Goal: Task Accomplishment & Management: Manage account settings

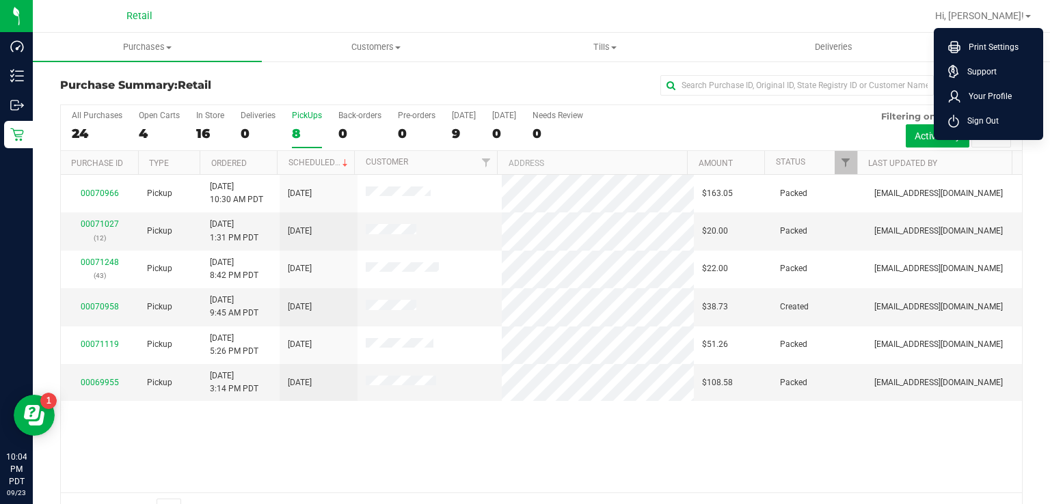
click at [701, 21] on div at bounding box center [585, 16] width 681 height 27
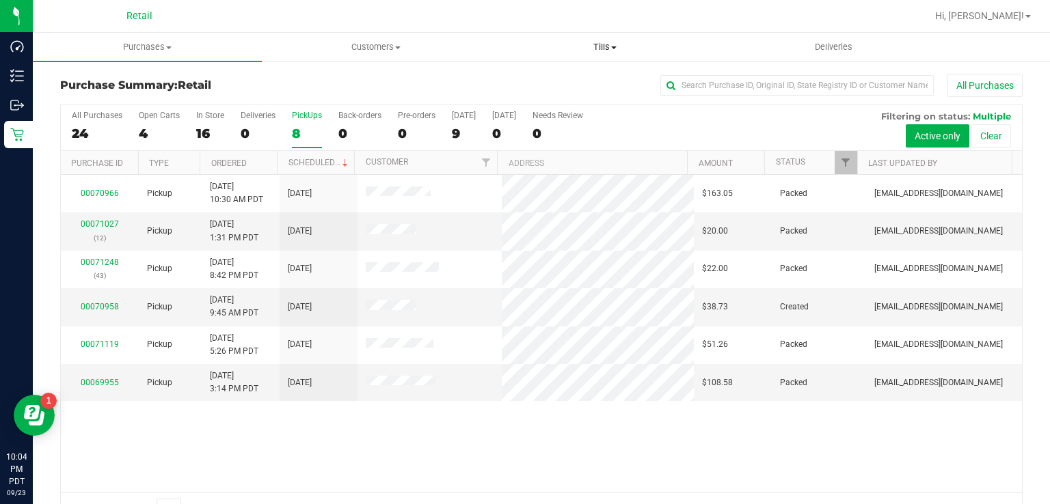
click at [604, 46] on span "Tills" at bounding box center [605, 47] width 228 height 12
click at [570, 84] on span "Manage tills" at bounding box center [537, 83] width 92 height 12
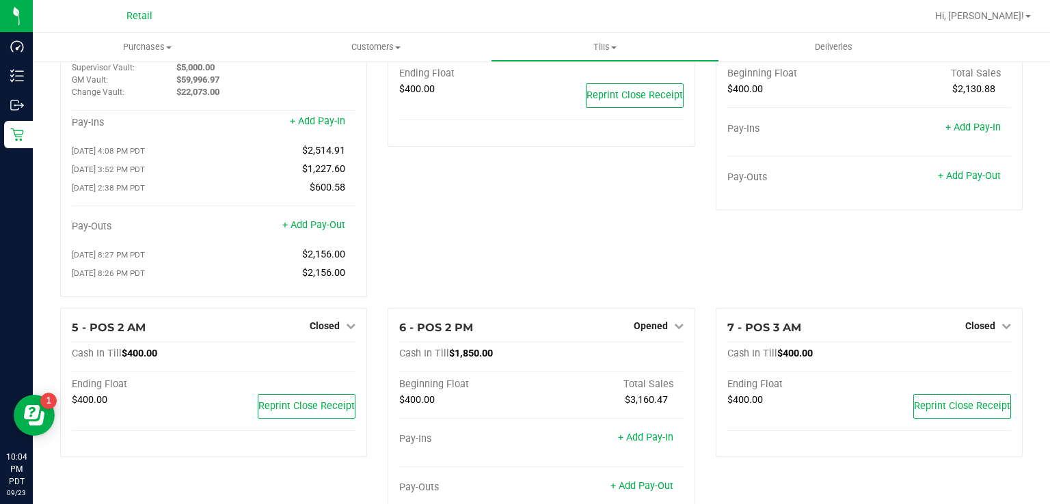
scroll to position [84, 0]
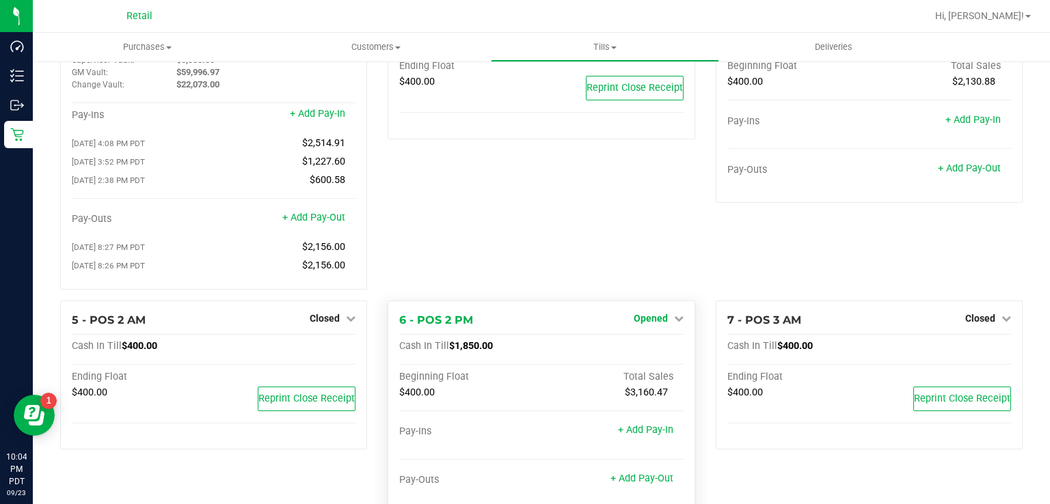
click at [642, 320] on span "Opened" at bounding box center [651, 318] width 34 height 11
click at [634, 350] on link "Close Till" at bounding box center [652, 346] width 37 height 11
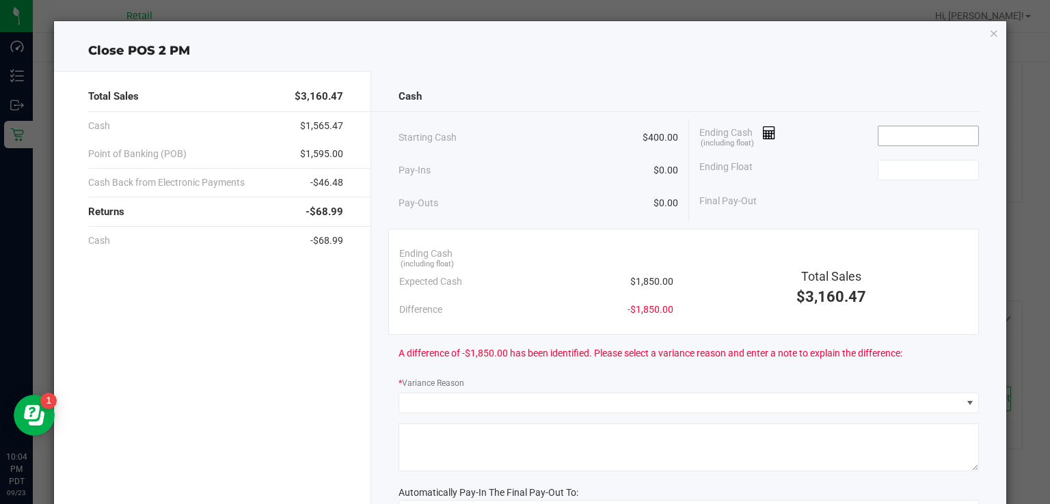
click at [906, 135] on input at bounding box center [928, 135] width 100 height 19
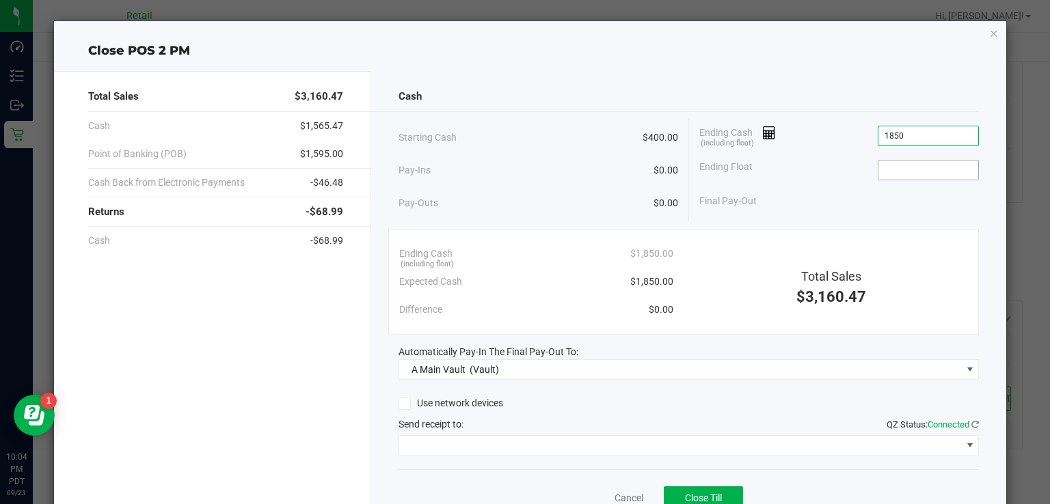
click at [895, 168] on input at bounding box center [928, 170] width 100 height 19
type input "$1,850.00"
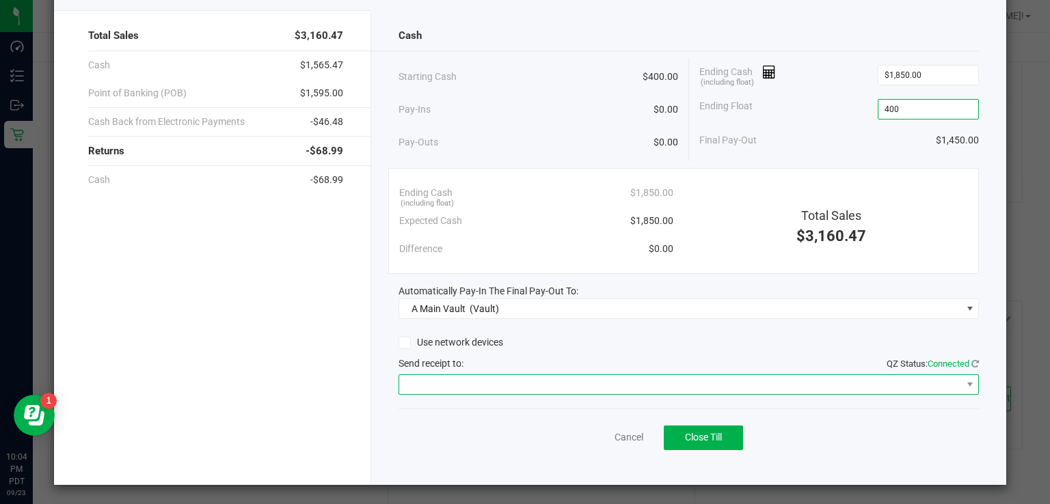
click at [539, 375] on span at bounding box center [680, 384] width 562 height 19
type input "$400.00"
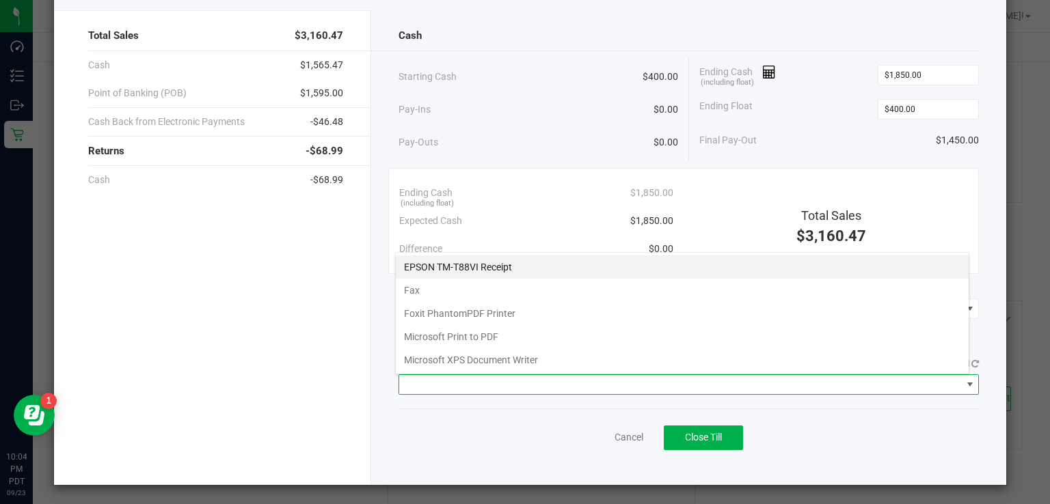
scroll to position [20, 574]
click at [530, 265] on Receipt "EPSON TM-T88VI Receipt" at bounding box center [682, 267] width 573 height 23
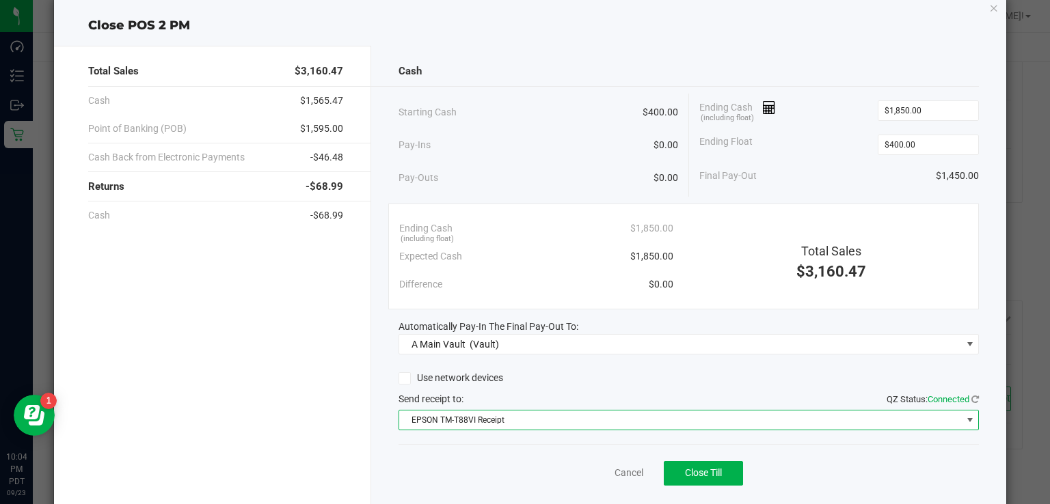
scroll to position [61, 0]
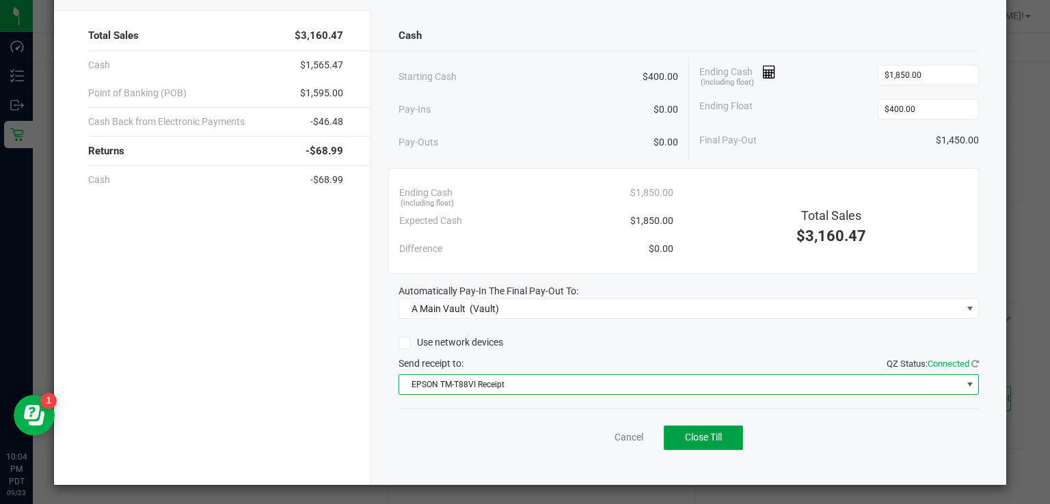
click at [694, 440] on span "Close Till" at bounding box center [703, 437] width 37 height 11
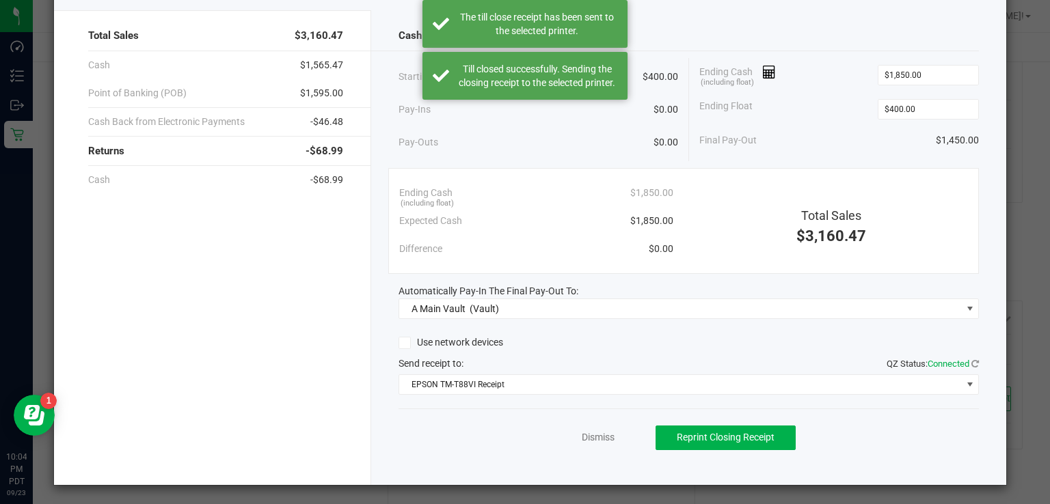
scroll to position [0, 0]
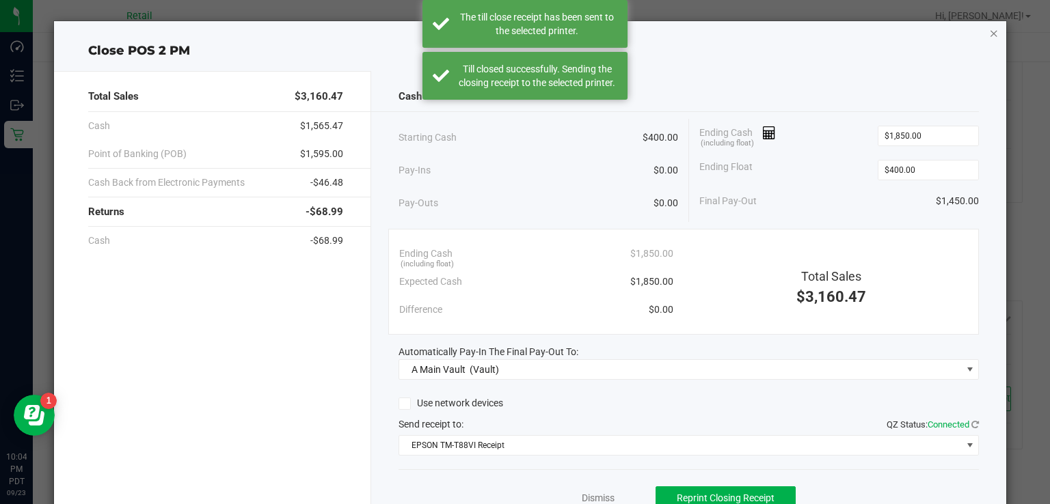
click at [989, 29] on icon "button" at bounding box center [994, 33] width 10 height 16
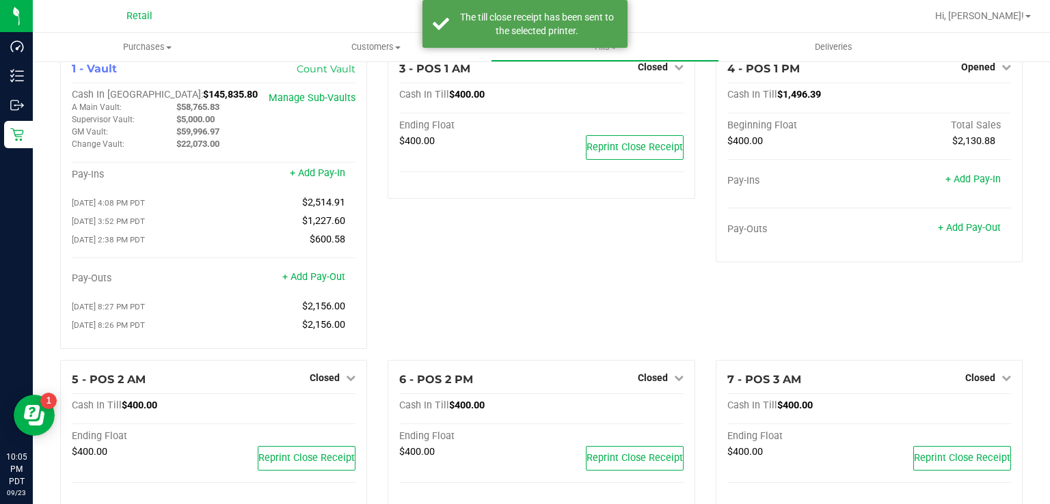
scroll to position [16, 0]
